Goal: Use online tool/utility: Utilize a website feature to perform a specific function

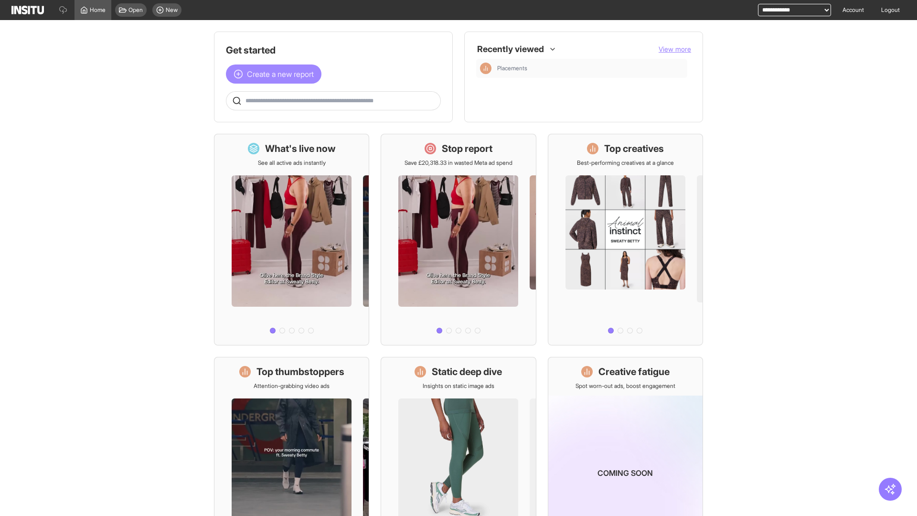
click at [276, 74] on span "Create a new report" at bounding box center [280, 73] width 67 height 11
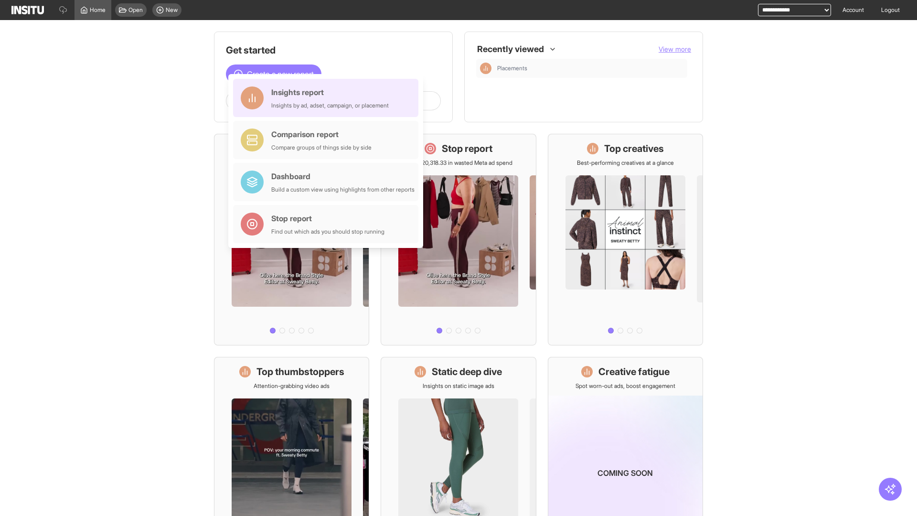
click at [328, 98] on div "Insights report Insights by ad, adset, campaign, or placement" at bounding box center [329, 97] width 117 height 23
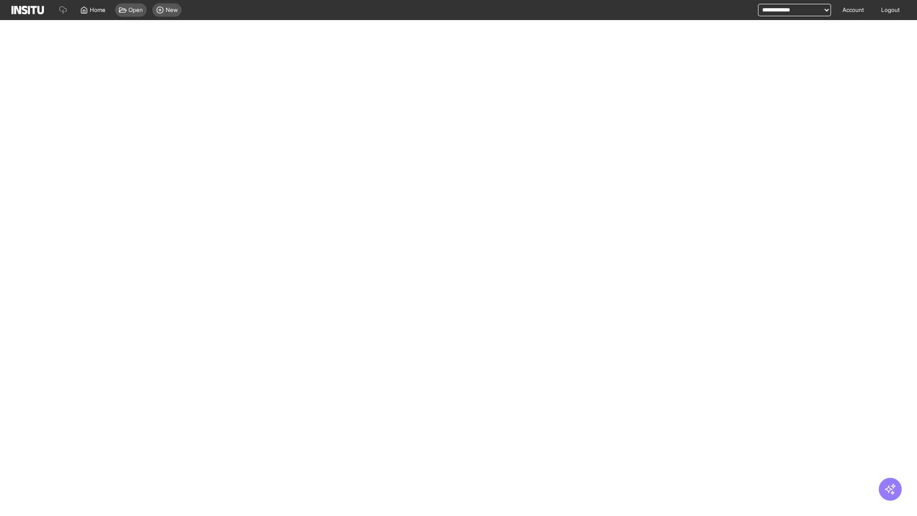
select select "**"
